Goal: Task Accomplishment & Management: Use online tool/utility

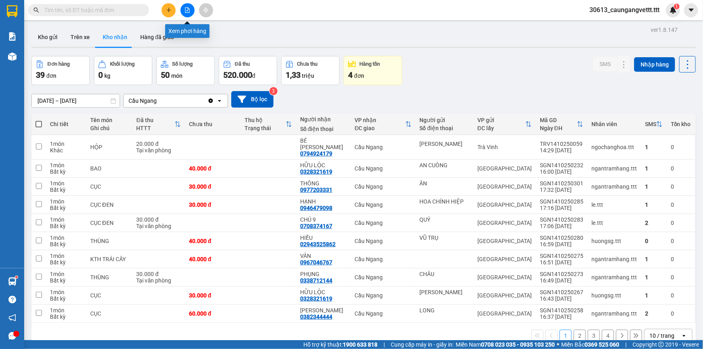
click at [185, 12] on icon "file-add" at bounding box center [187, 10] width 4 height 6
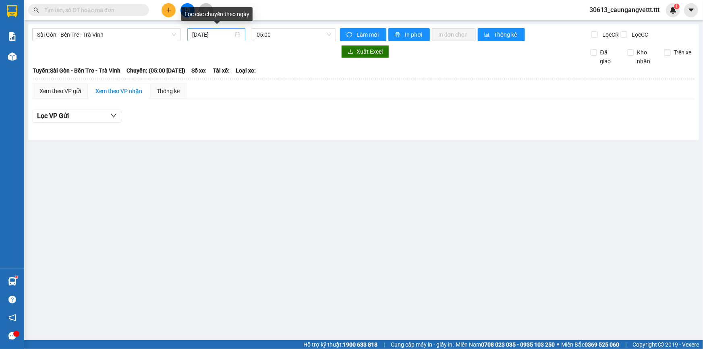
click at [196, 34] on input "[DATE]" at bounding box center [212, 34] width 41 height 9
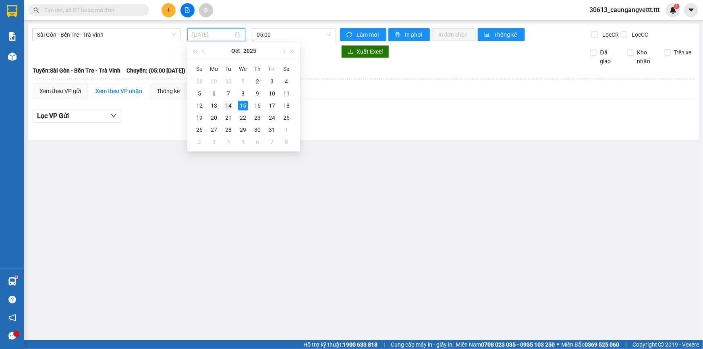
click at [232, 105] on div "14" at bounding box center [229, 106] width 10 height 10
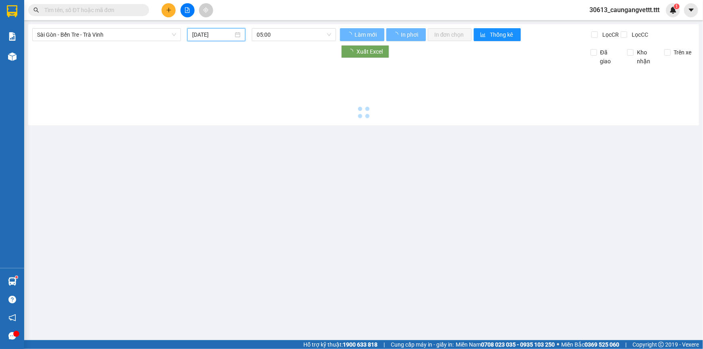
type input "[DATE]"
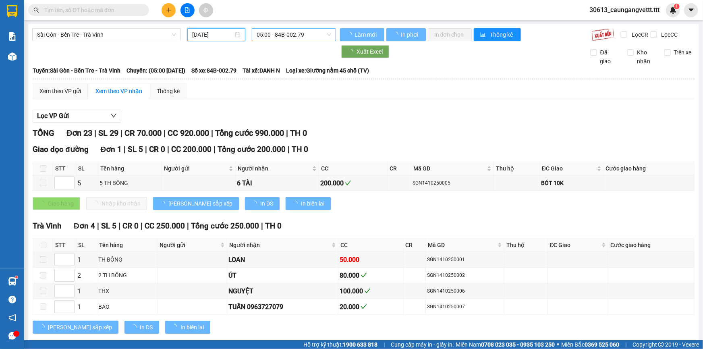
click at [266, 33] on span "05:00 - 84B-002.79" at bounding box center [294, 35] width 75 height 12
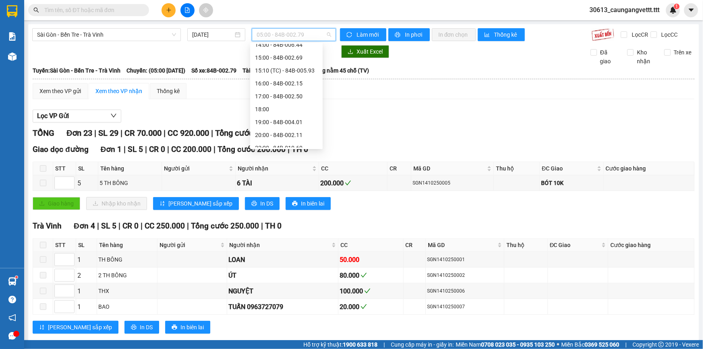
scroll to position [154, 0]
click at [286, 140] on div "22:00 - 84B-010.69" at bounding box center [286, 141] width 63 height 9
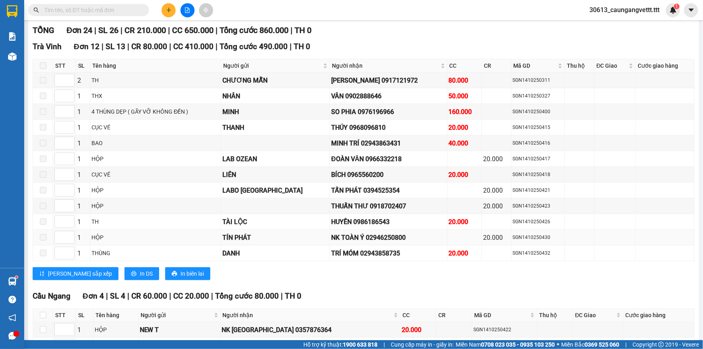
scroll to position [171, 0]
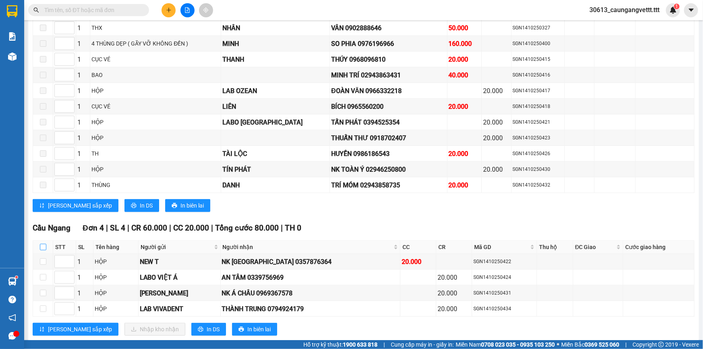
click at [41, 244] on input "checkbox" at bounding box center [43, 247] width 6 height 6
checkbox input "true"
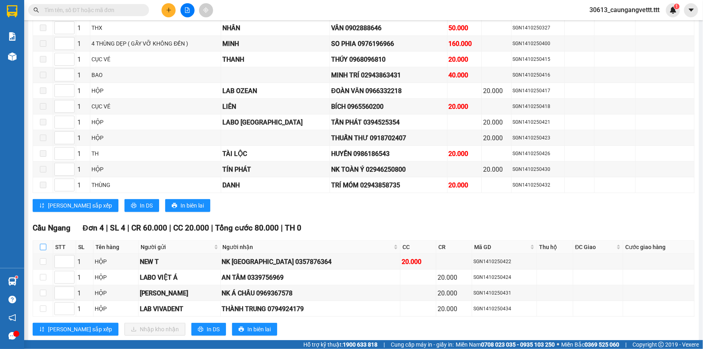
checkbox input "true"
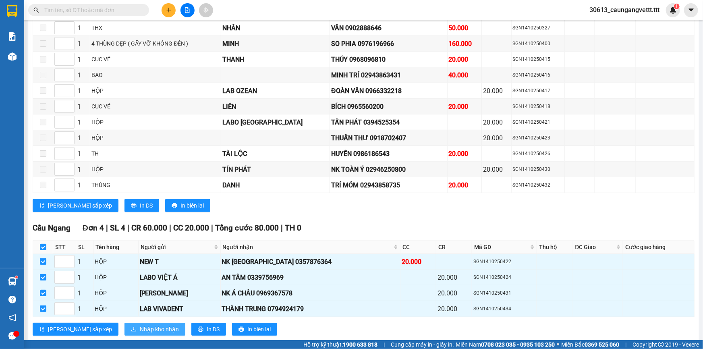
click at [140, 326] on span "Nhập kho nhận" at bounding box center [159, 329] width 39 height 9
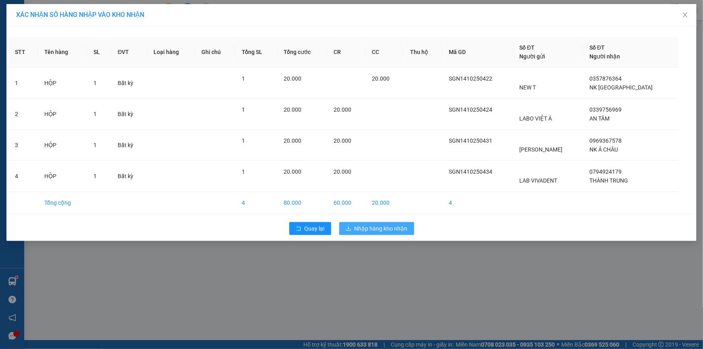
click at [386, 228] on span "Nhập hàng kho nhận" at bounding box center [381, 228] width 53 height 9
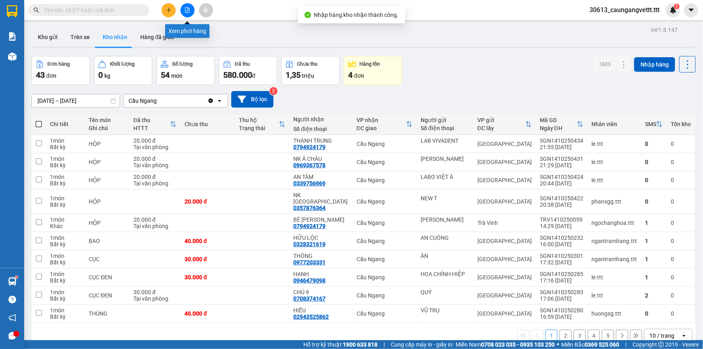
drag, startPoint x: 185, startPoint y: 11, endPoint x: 197, endPoint y: 13, distance: 12.3
click at [185, 10] on icon "file-add" at bounding box center [187, 10] width 4 height 6
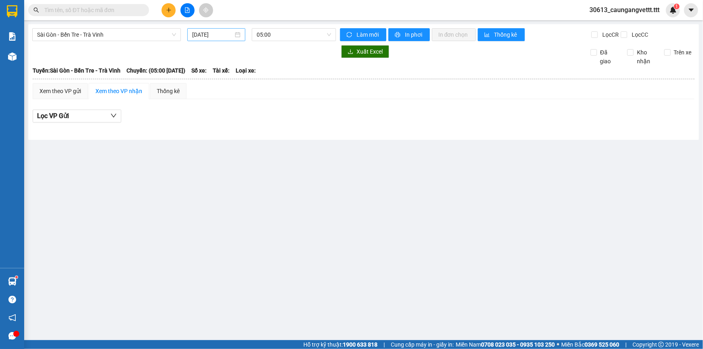
click at [200, 33] on input "[DATE]" at bounding box center [212, 34] width 41 height 9
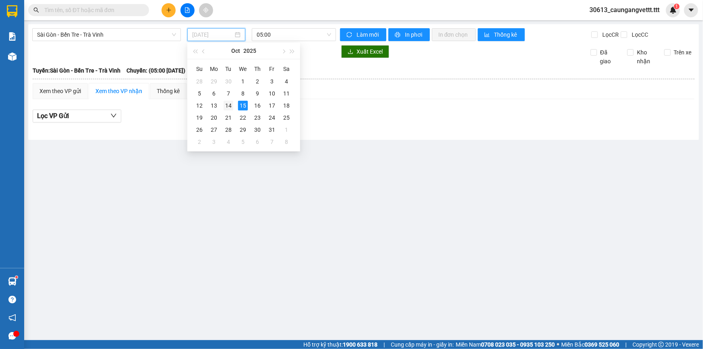
click at [230, 106] on div "14" at bounding box center [229, 106] width 10 height 10
type input "[DATE]"
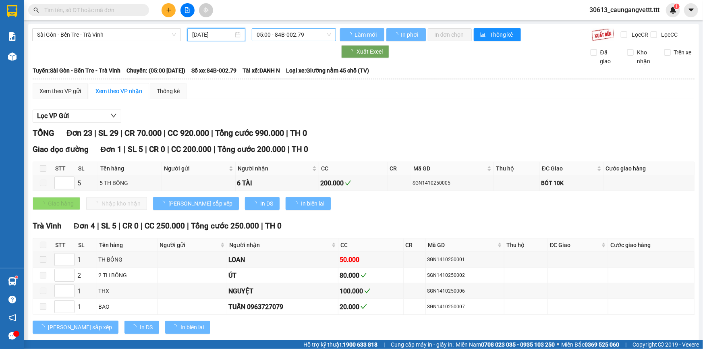
click at [276, 35] on span "05:00 - 84B-002.79" at bounding box center [294, 35] width 75 height 12
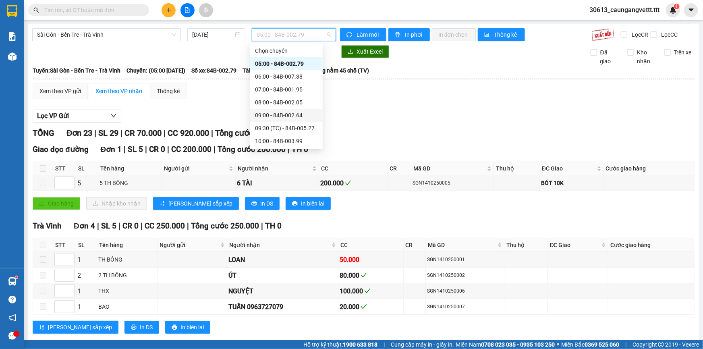
scroll to position [154, 0]
click at [282, 128] on div "20:00 - 84B-002.11" at bounding box center [286, 128] width 63 height 9
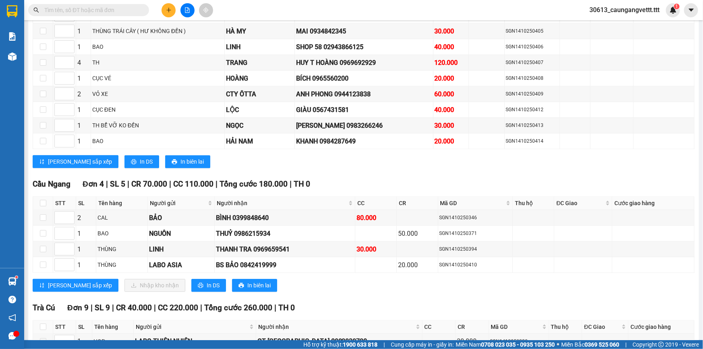
scroll to position [1099, 0]
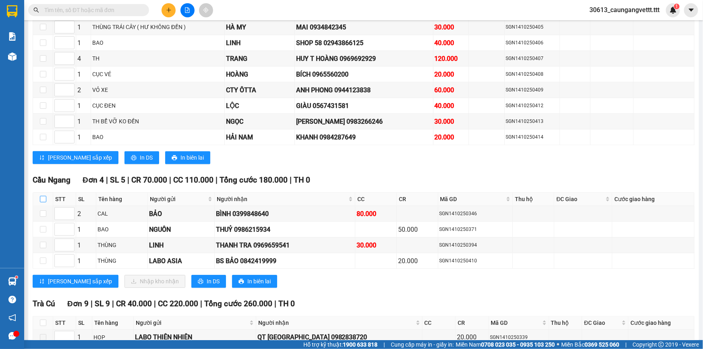
click at [40, 196] on input "checkbox" at bounding box center [43, 199] width 6 height 6
checkbox input "true"
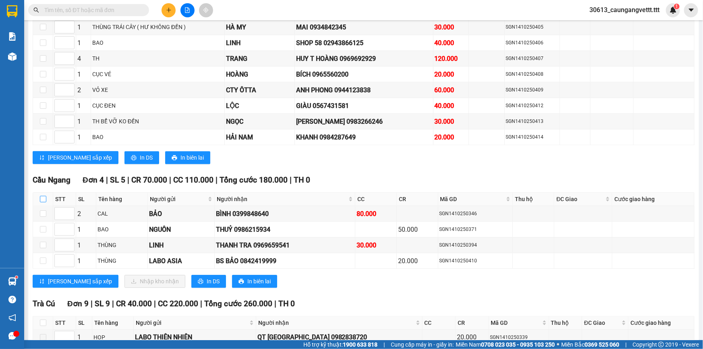
checkbox input "true"
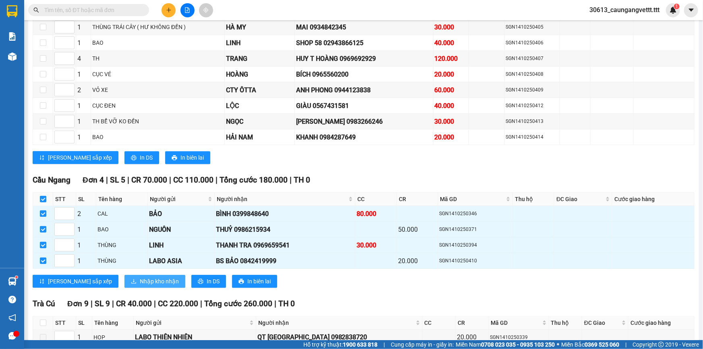
click at [140, 277] on span "Nhập kho nhận" at bounding box center [159, 281] width 39 height 9
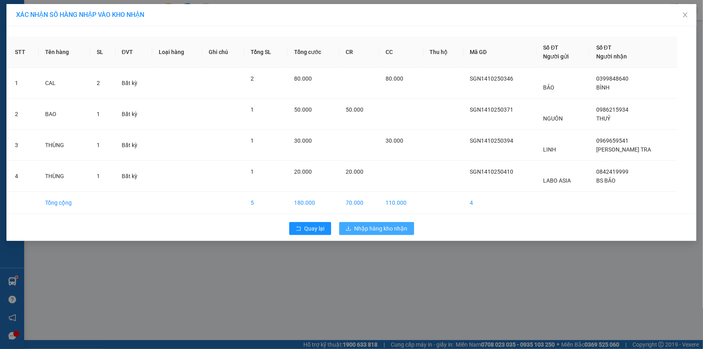
click at [365, 228] on span "Nhập hàng kho nhận" at bounding box center [381, 228] width 53 height 9
